Goal: Task Accomplishment & Management: Use online tool/utility

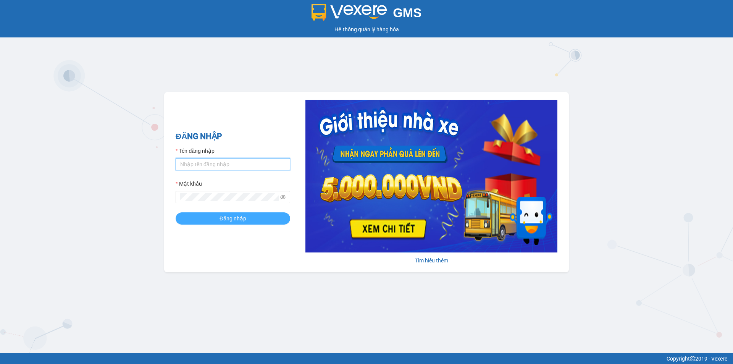
type input "trinh.hoanganh"
click at [232, 216] on span "Đăng nhập" at bounding box center [233, 218] width 27 height 8
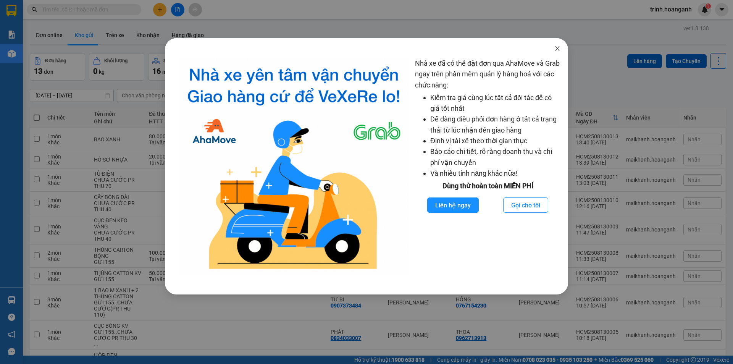
click at [557, 50] on icon "close" at bounding box center [557, 48] width 4 height 5
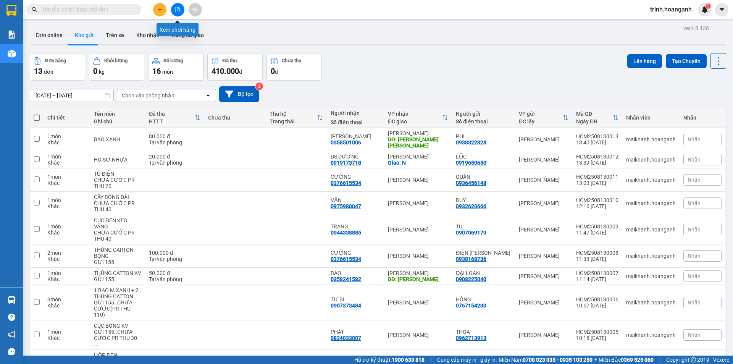
click at [178, 8] on icon "file-add" at bounding box center [177, 9] width 5 height 5
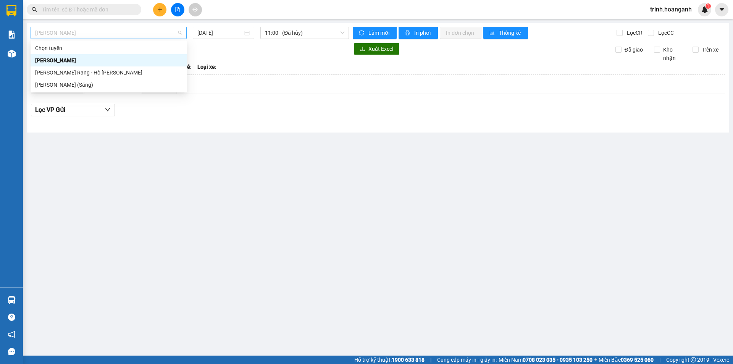
drag, startPoint x: 86, startPoint y: 33, endPoint x: 84, endPoint y: 52, distance: 19.6
click at [86, 33] on span "Hồ Chí Minh - Phan Rang" at bounding box center [108, 32] width 147 height 11
drag, startPoint x: 81, startPoint y: 72, endPoint x: 157, endPoint y: 48, distance: 80.0
click at [86, 70] on div "Phan Rang - Hồ Chí Minh" at bounding box center [108, 72] width 147 height 8
type input "13/08/2025"
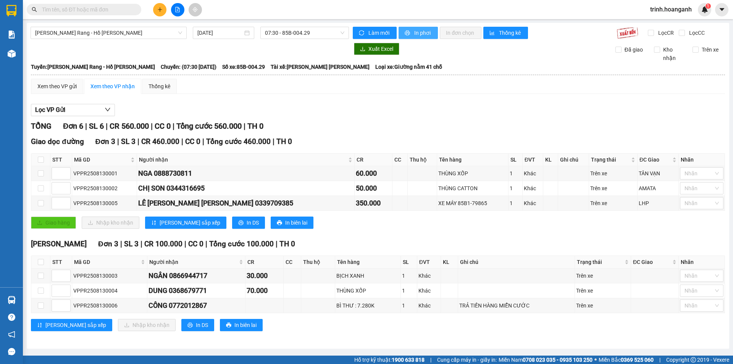
click at [428, 32] on span "In phơi" at bounding box center [423, 33] width 18 height 8
